Goal: Information Seeking & Learning: Learn about a topic

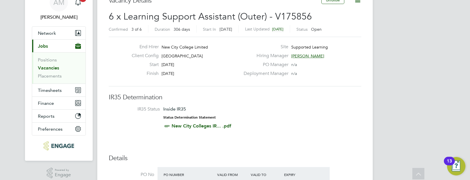
click at [45, 67] on link "Vacancies" at bounding box center [48, 67] width 21 height 5
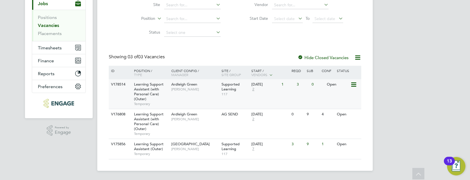
click at [165, 104] on span "Temporary" at bounding box center [151, 104] width 34 height 5
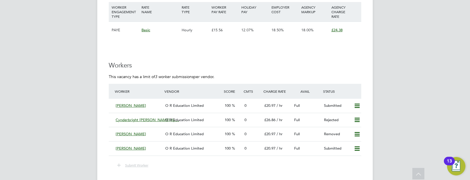
scroll to position [1147, 0]
